Goal: Browse casually

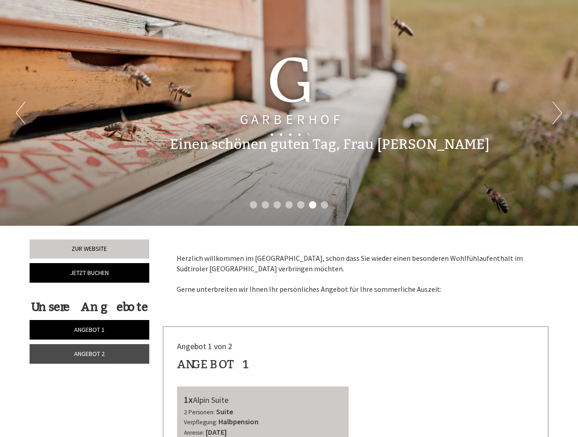
click at [289, 218] on div "Previous Next 1 2 3 4 5 6 7" at bounding box center [289, 113] width 578 height 226
click at [20, 113] on button "Previous" at bounding box center [21, 112] width 10 height 23
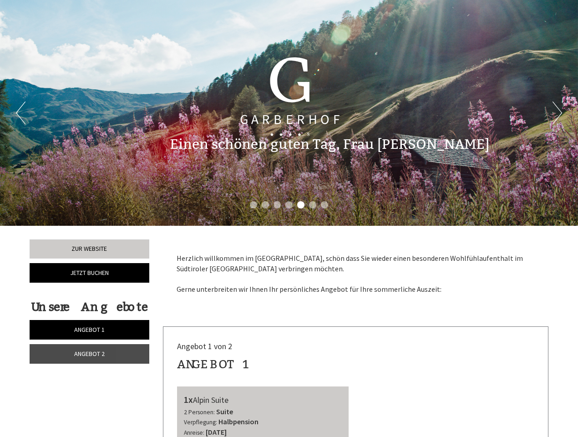
click at [557, 113] on button "Next" at bounding box center [557, 112] width 10 height 23
click at [253, 205] on li "1" at bounding box center [253, 204] width 7 height 7
click at [265, 205] on li "2" at bounding box center [264, 204] width 7 height 7
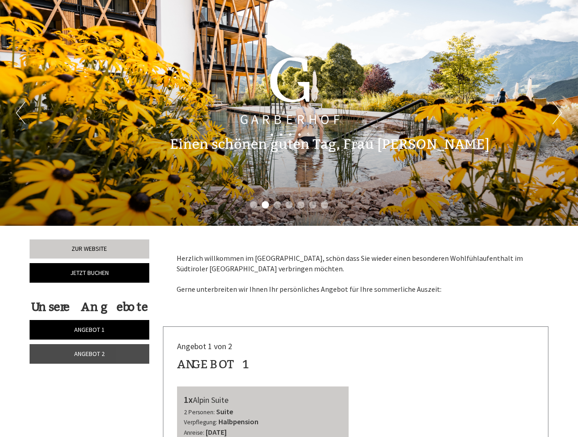
click at [277, 205] on li "3" at bounding box center [276, 204] width 7 height 7
click at [289, 205] on li "4" at bounding box center [288, 204] width 7 height 7
click at [301, 205] on li "5" at bounding box center [300, 204] width 7 height 7
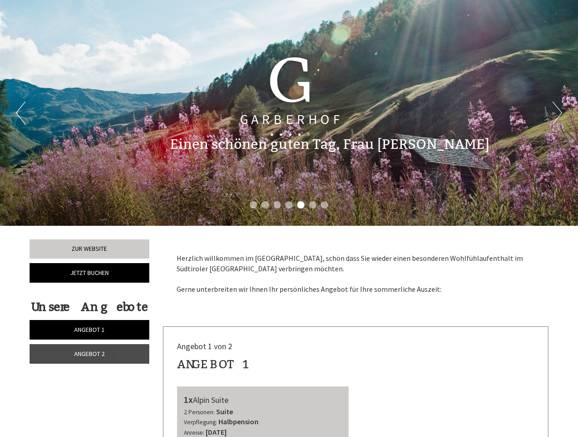
click at [312, 205] on li "6" at bounding box center [312, 204] width 7 height 7
click at [324, 205] on li "7" at bounding box center [324, 204] width 7 height 7
